Goal: Information Seeking & Learning: Learn about a topic

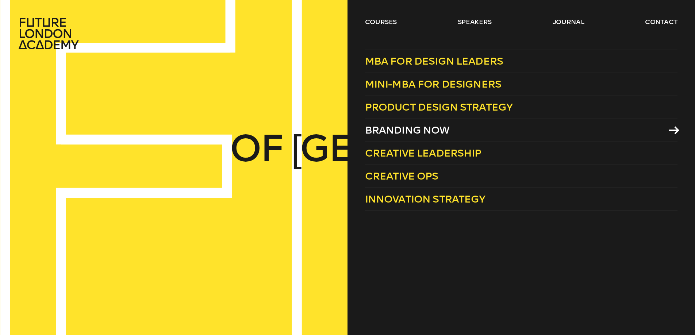
click at [381, 127] on span "Branding Now" at bounding box center [407, 130] width 85 height 12
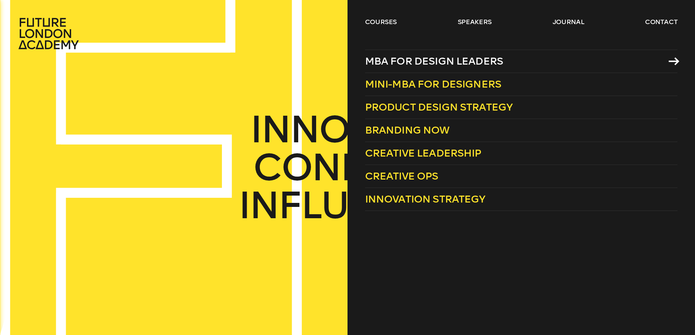
click at [383, 60] on span "MBA for Design Leaders" at bounding box center [434, 61] width 138 height 12
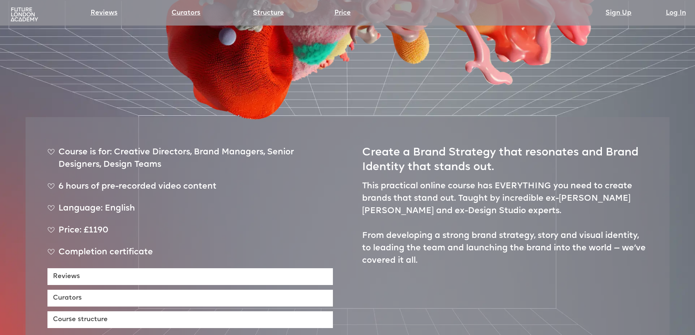
scroll to position [328, 0]
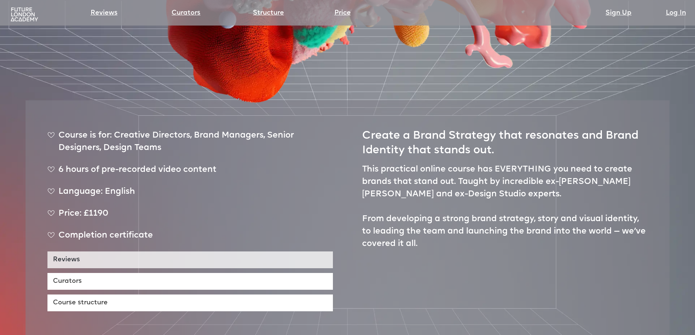
click at [176, 252] on link "Reviews" at bounding box center [189, 260] width 285 height 17
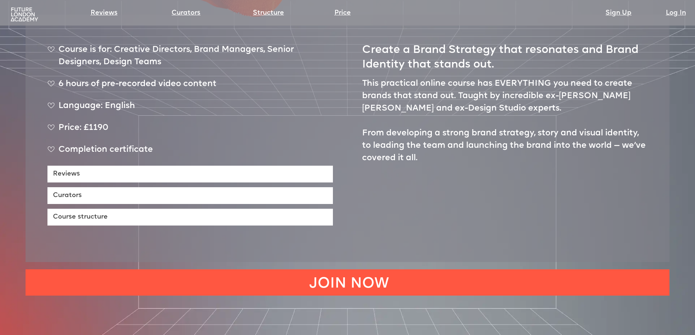
scroll to position [413, 0]
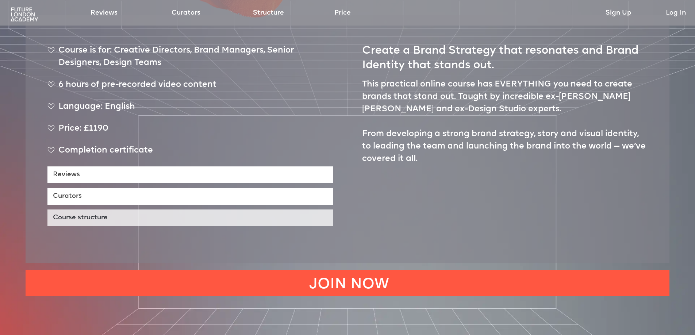
click at [107, 210] on link "Course structure" at bounding box center [189, 218] width 285 height 17
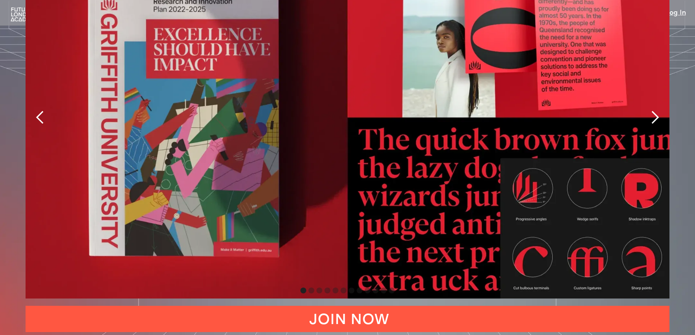
scroll to position [1783, 0]
click at [646, 84] on div "next slide" at bounding box center [654, 117] width 29 height 362
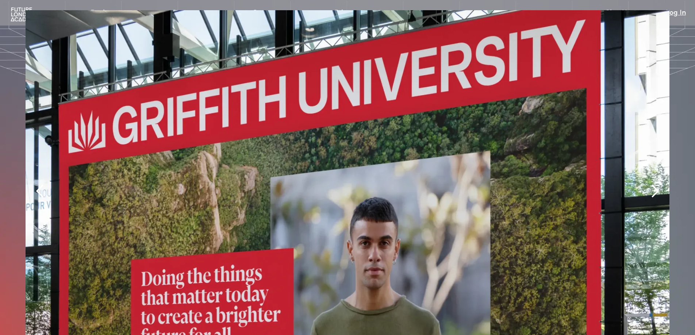
scroll to position [1706, 0]
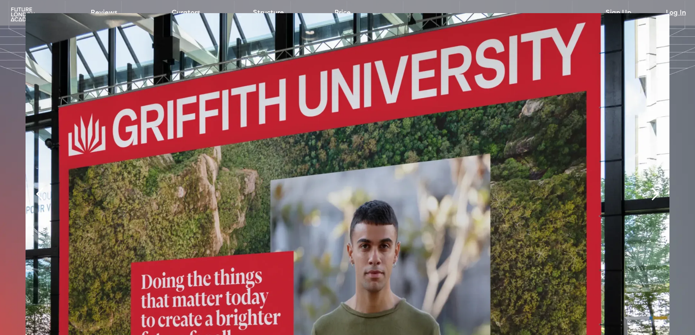
click at [34, 187] on div "previous slide" at bounding box center [40, 194] width 15 height 15
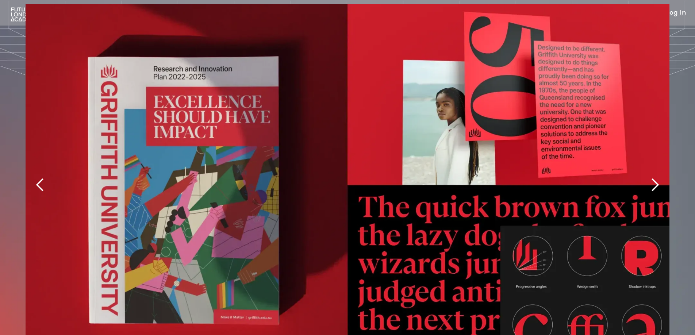
scroll to position [1715, 0]
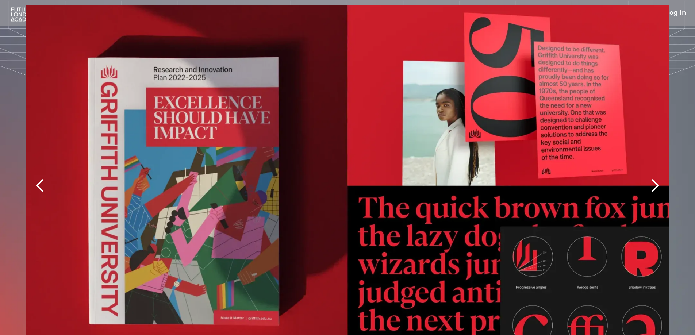
click at [650, 179] on div "next slide" at bounding box center [655, 186] width 15 height 15
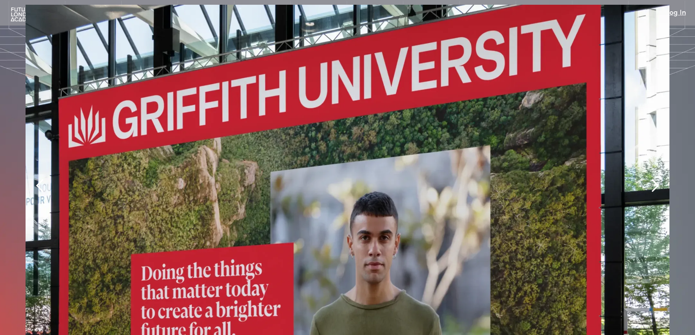
click at [650, 179] on div "next slide" at bounding box center [655, 186] width 15 height 15
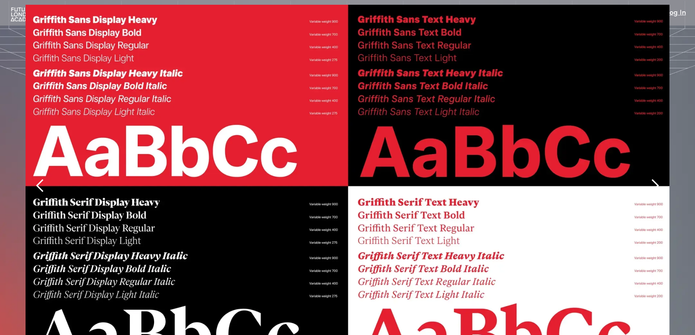
click at [650, 179] on div "next slide" at bounding box center [655, 186] width 15 height 15
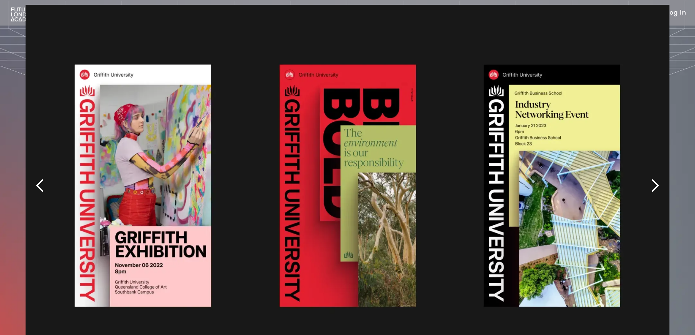
click at [650, 179] on div "next slide" at bounding box center [655, 186] width 15 height 15
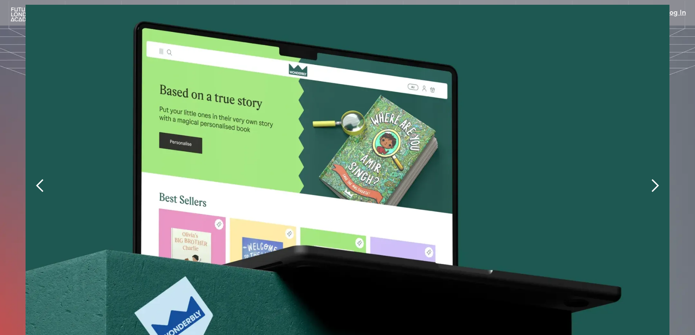
click at [650, 179] on div "next slide" at bounding box center [655, 186] width 15 height 15
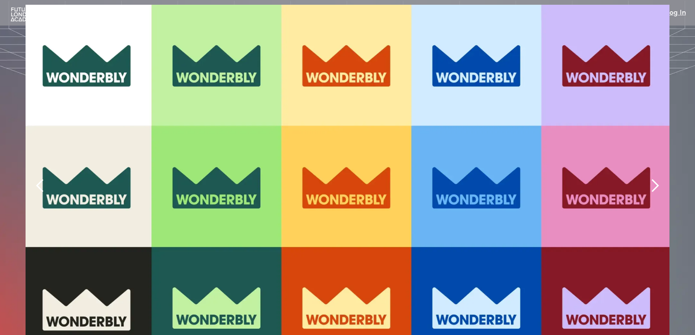
click at [650, 179] on div "next slide" at bounding box center [655, 186] width 15 height 15
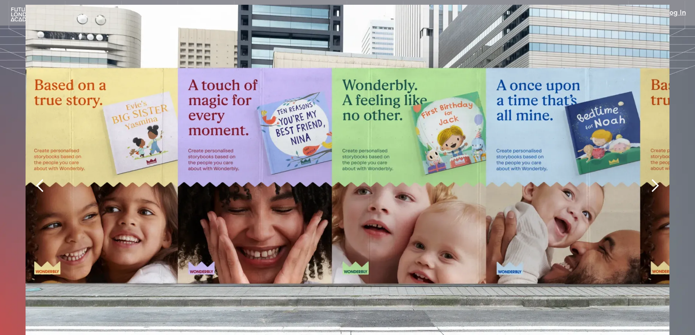
click at [650, 179] on div "next slide" at bounding box center [655, 186] width 15 height 15
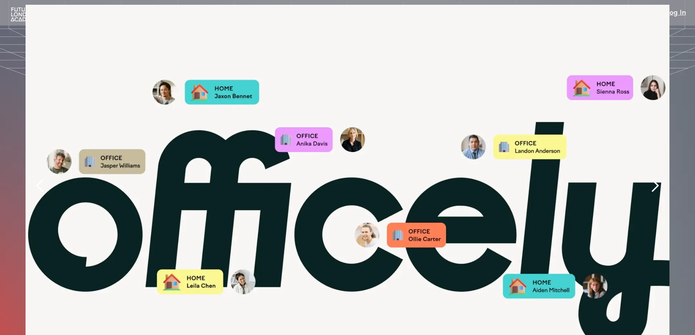
click at [650, 179] on div "next slide" at bounding box center [655, 186] width 15 height 15
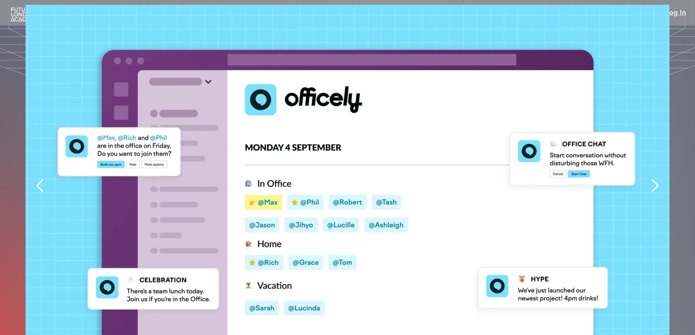
click at [650, 179] on div "next slide" at bounding box center [655, 186] width 15 height 15
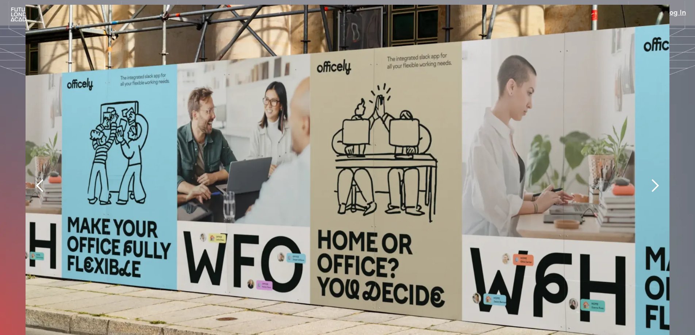
click at [650, 179] on div "next slide" at bounding box center [655, 186] width 15 height 15
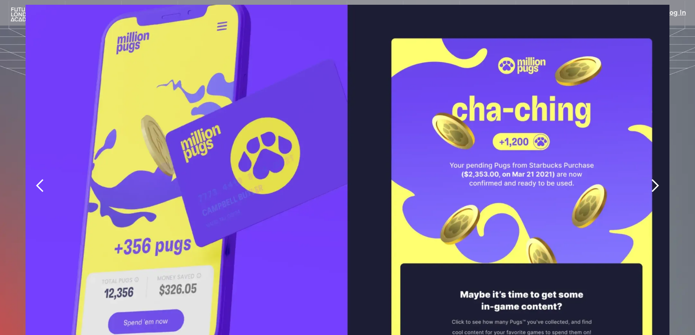
click at [650, 179] on div "next slide" at bounding box center [655, 186] width 15 height 15
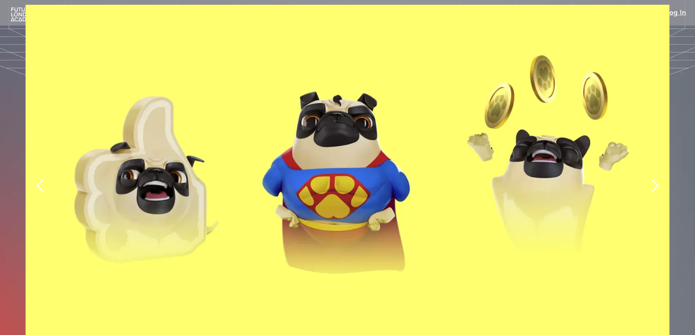
click at [650, 179] on div "next slide" at bounding box center [655, 186] width 15 height 15
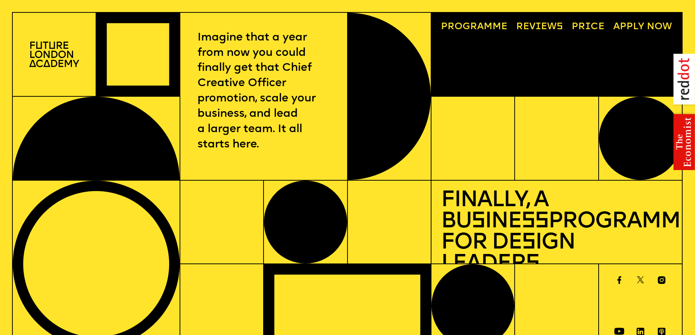
click at [50, 56] on img at bounding box center [54, 54] width 50 height 25
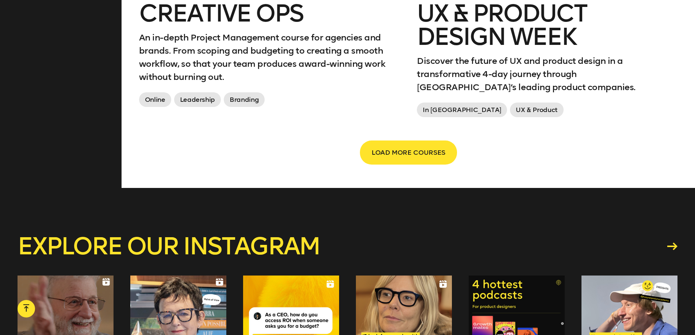
scroll to position [1360, 0]
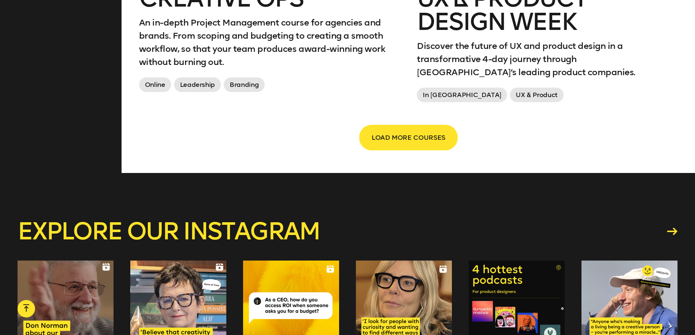
click at [381, 131] on span "LOAD MORE COURSES" at bounding box center [409, 138] width 74 height 14
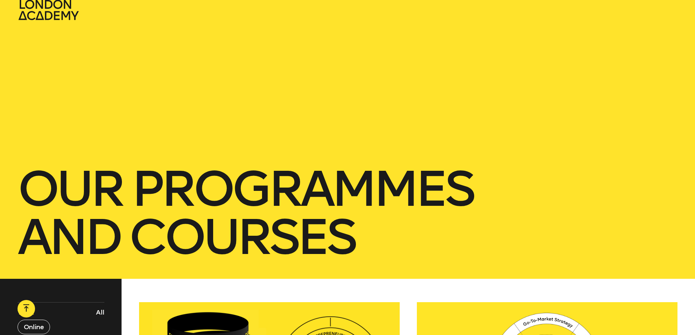
scroll to position [0, 0]
